Goal: Transaction & Acquisition: Purchase product/service

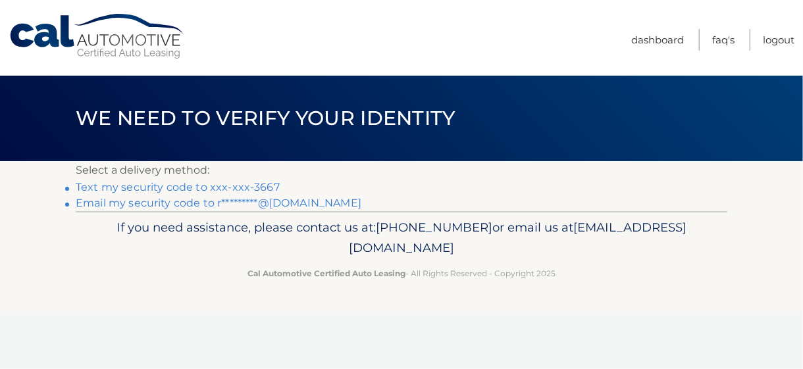
click at [257, 187] on link "Text my security code to xxx-xxx-3667" at bounding box center [178, 187] width 204 height 12
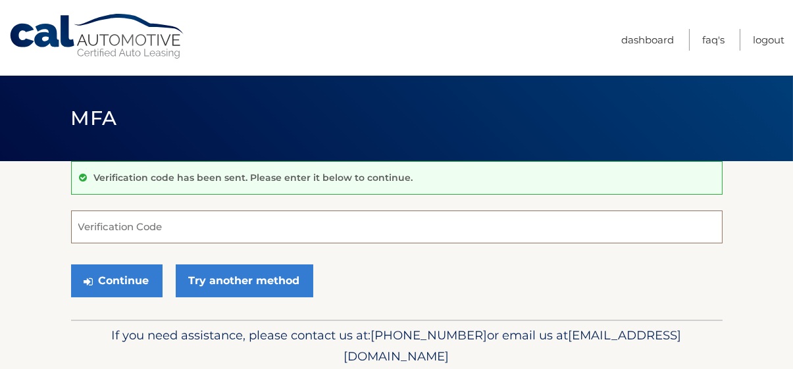
click at [189, 231] on input "Verification Code" at bounding box center [396, 227] width 651 height 33
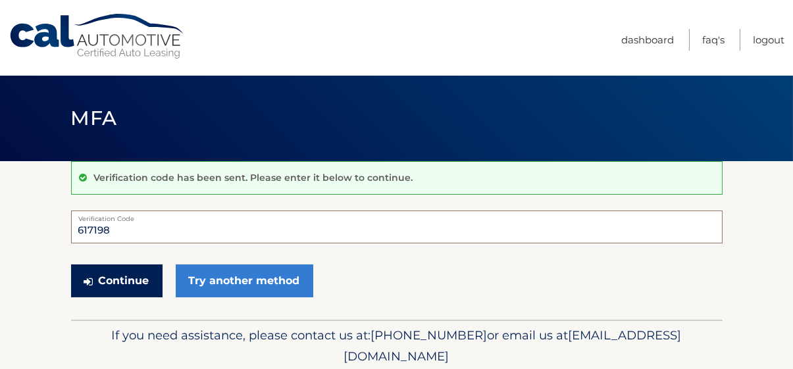
type input "617198"
click at [129, 278] on button "Continue" at bounding box center [116, 280] width 91 height 33
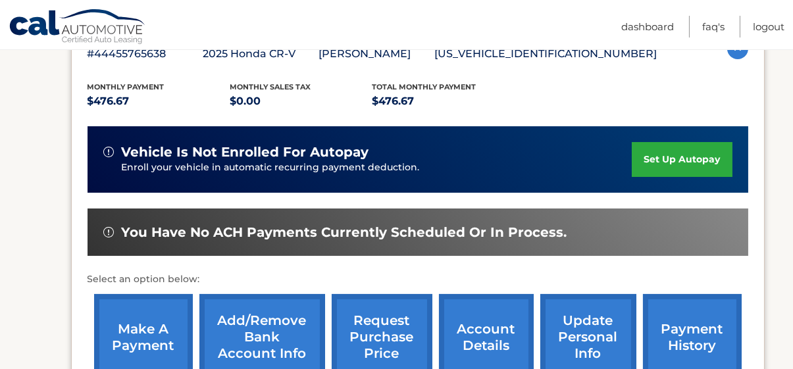
scroll to position [281, 0]
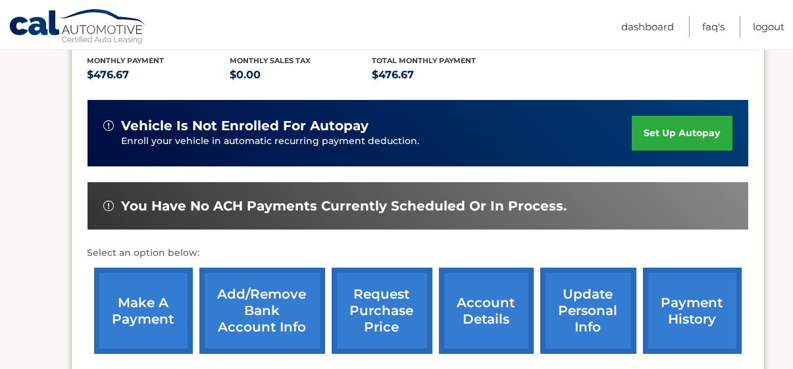
click at [143, 303] on link "make a payment" at bounding box center [143, 311] width 99 height 86
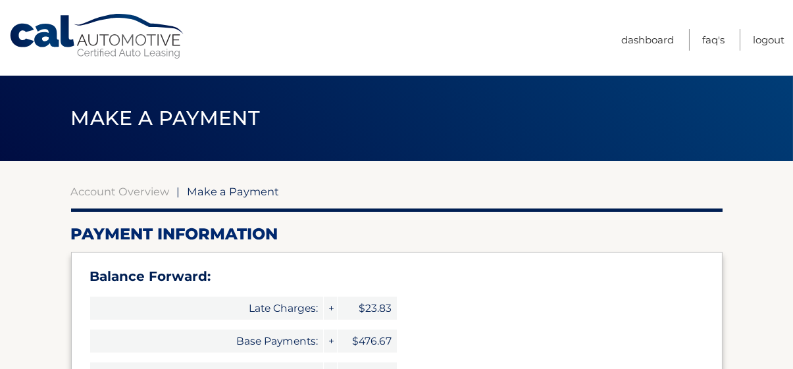
type input "977.17"
select select "NjhhNDIxOWItMDE4NC00NjM1LWI4ZTYtMTQ2NDQzNTRiNjcx"
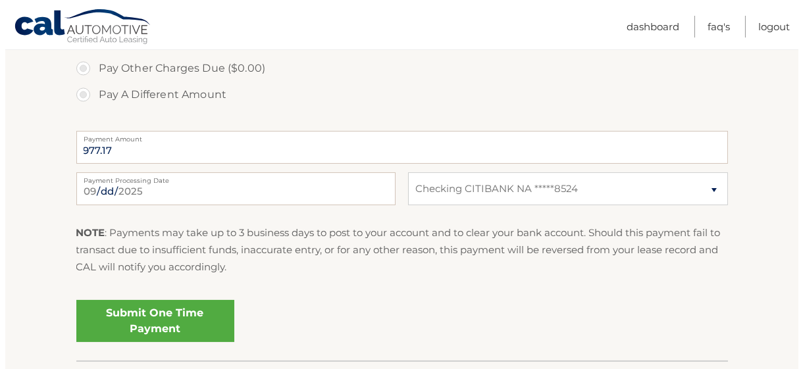
scroll to position [607, 0]
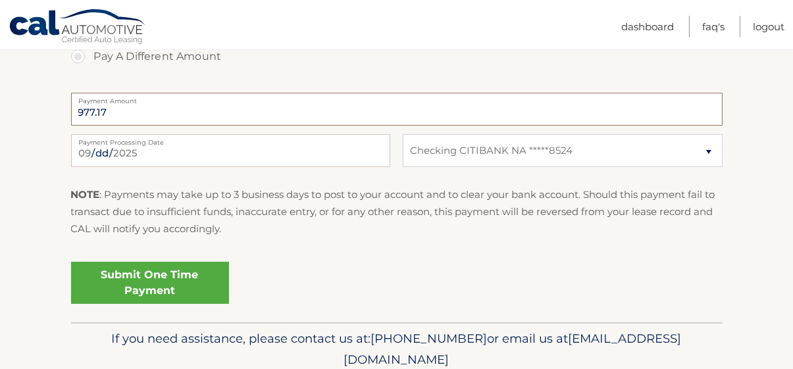
click at [401, 103] on input "977.17" at bounding box center [396, 109] width 651 height 33
click at [141, 282] on link "Submit One Time Payment" at bounding box center [150, 283] width 158 height 42
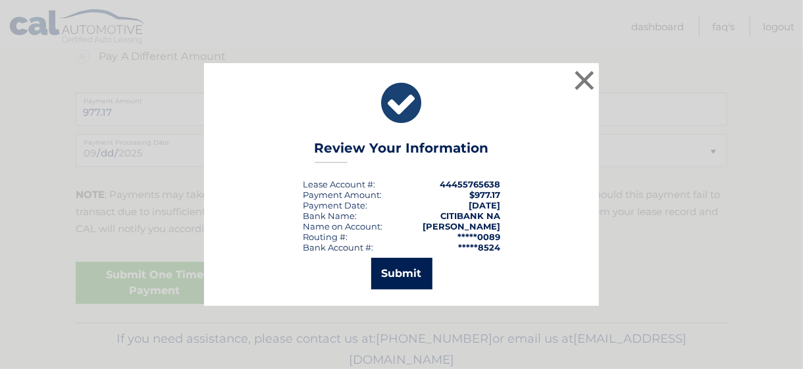
click at [408, 270] on button "Submit" at bounding box center [401, 274] width 61 height 32
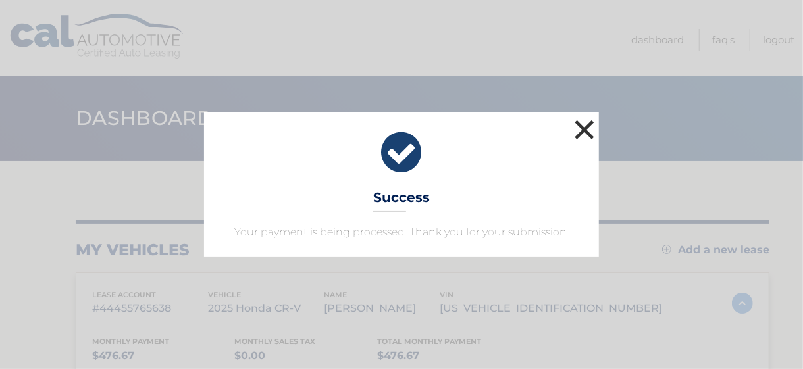
click at [587, 126] on button "×" at bounding box center [584, 129] width 26 height 26
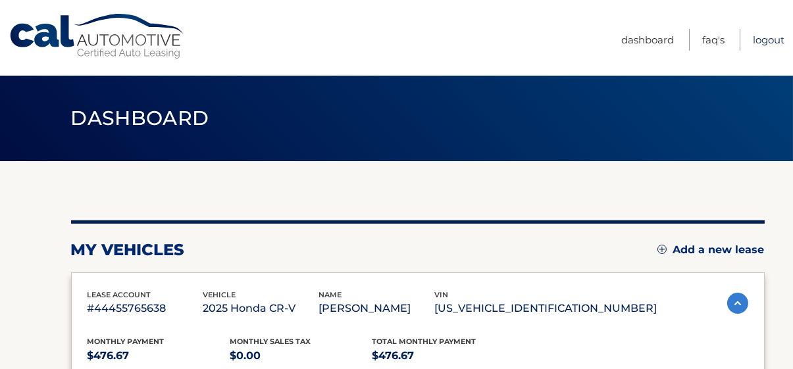
click at [773, 39] on link "Logout" at bounding box center [769, 40] width 32 height 22
